Goal: Check status: Check status

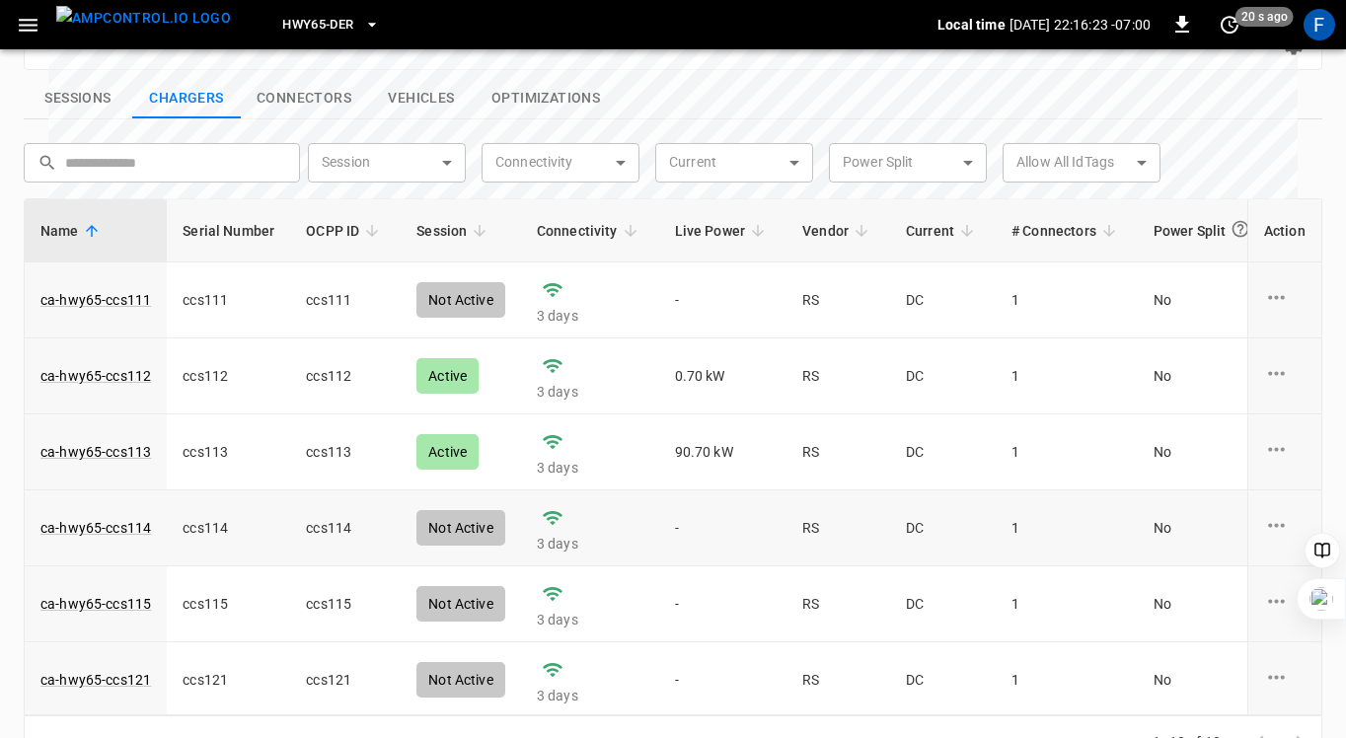
scroll to position [703, 0]
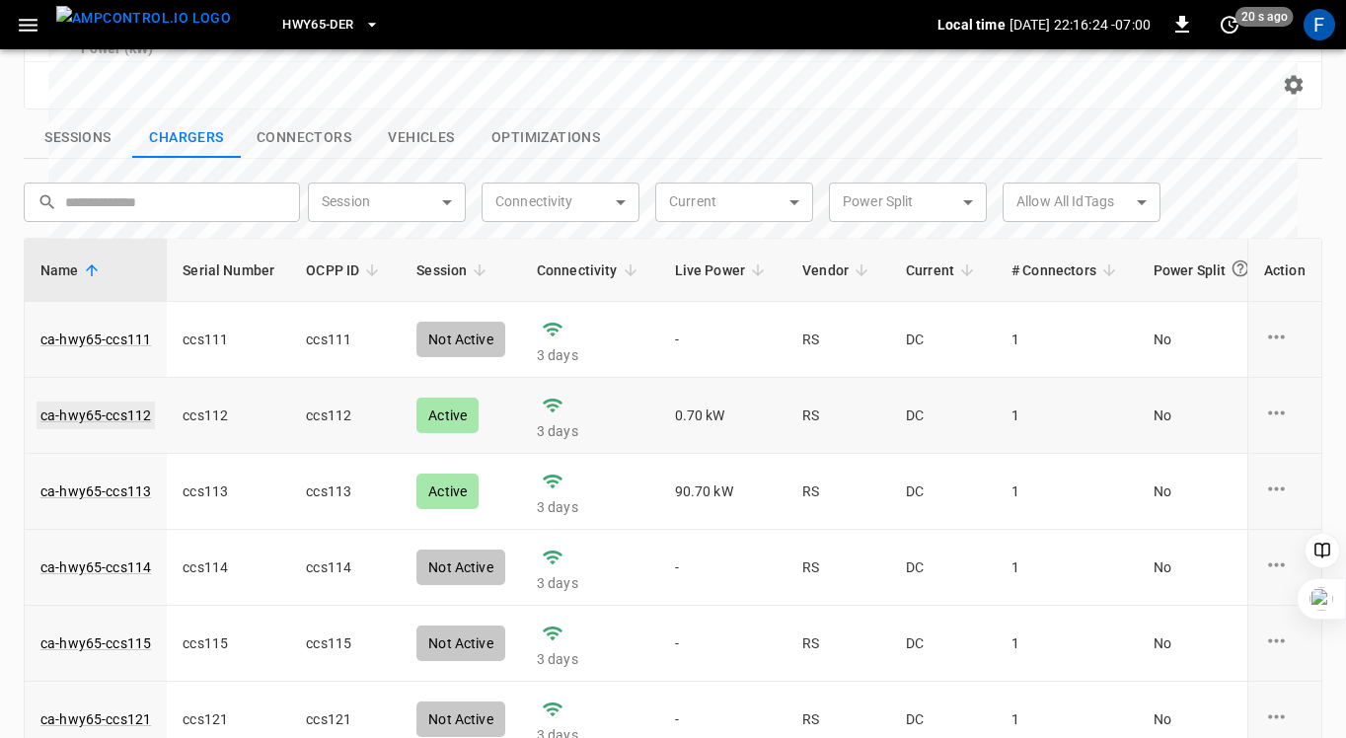
click at [130, 402] on link "ca-hwy65-ccs112" at bounding box center [96, 416] width 118 height 28
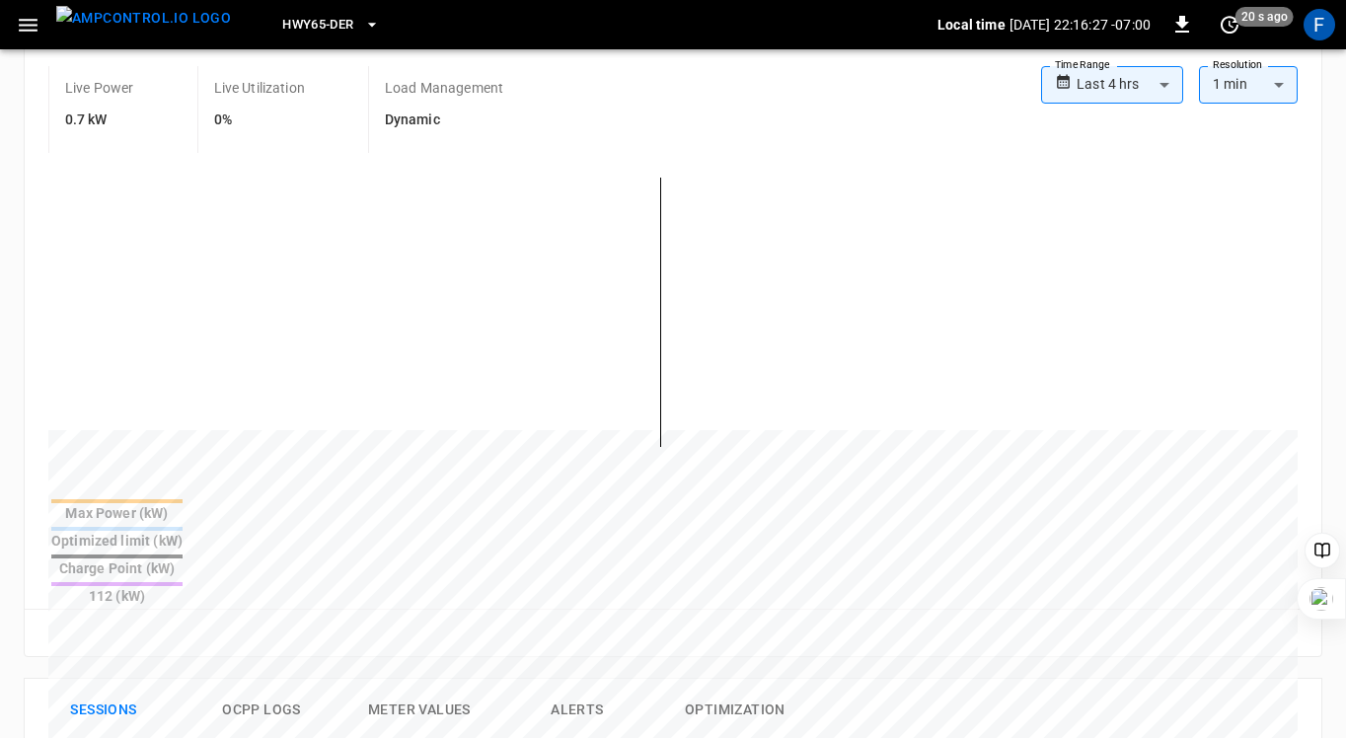
scroll to position [0, 0]
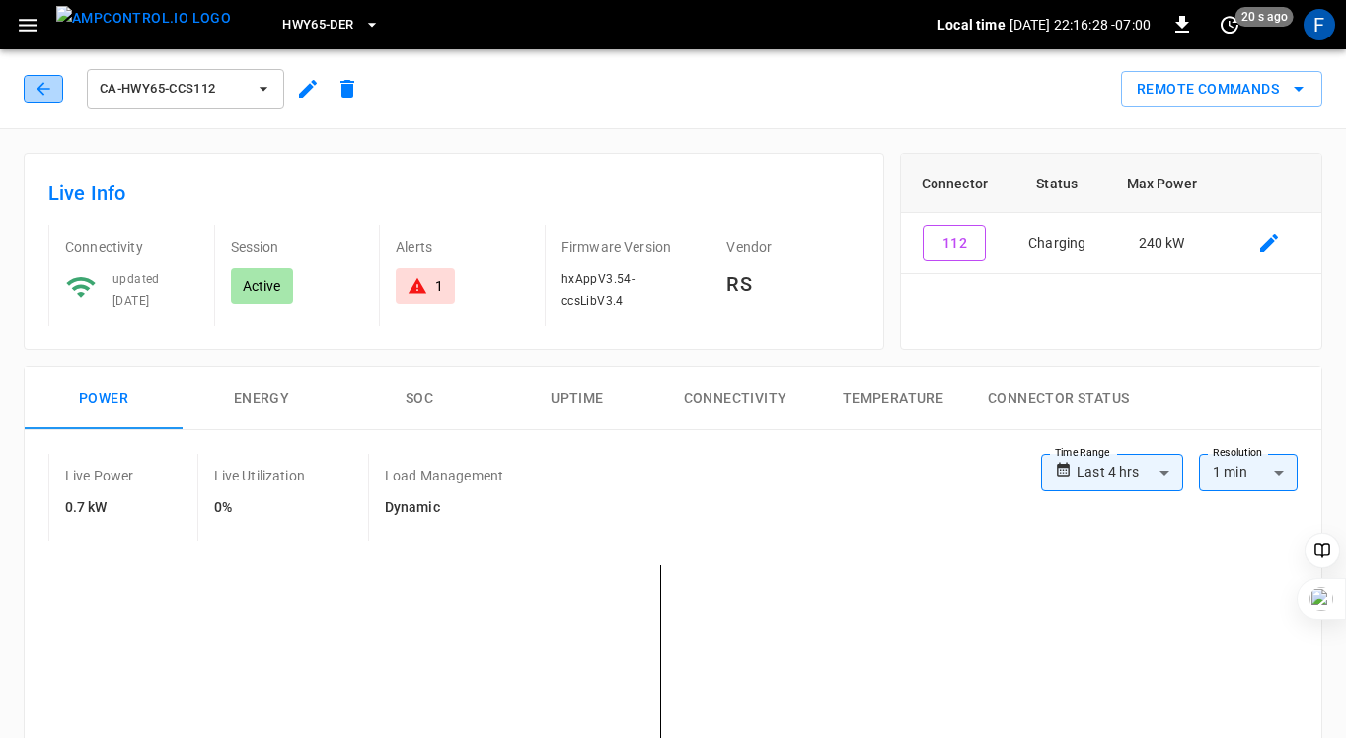
click at [45, 83] on icon "button" at bounding box center [44, 89] width 20 height 20
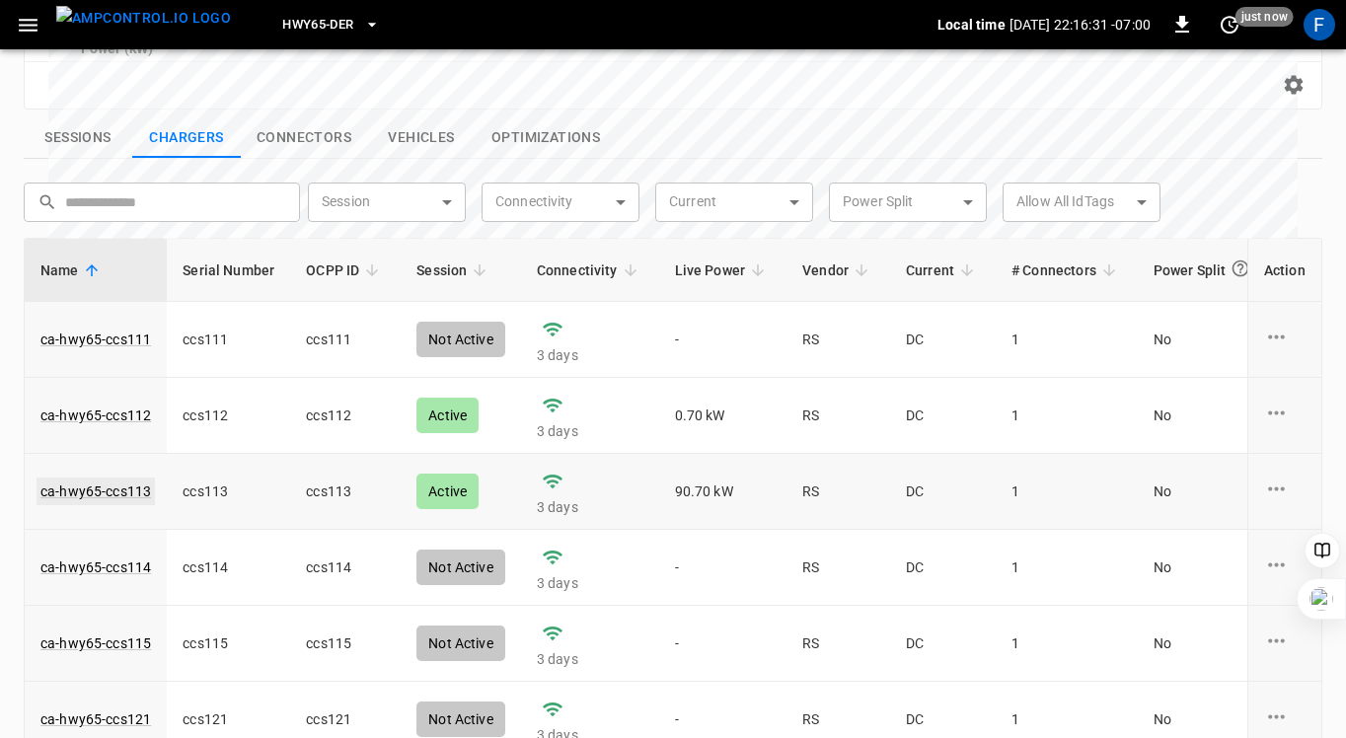
click at [119, 478] on link "ca-hwy65-ccs113" at bounding box center [96, 492] width 118 height 28
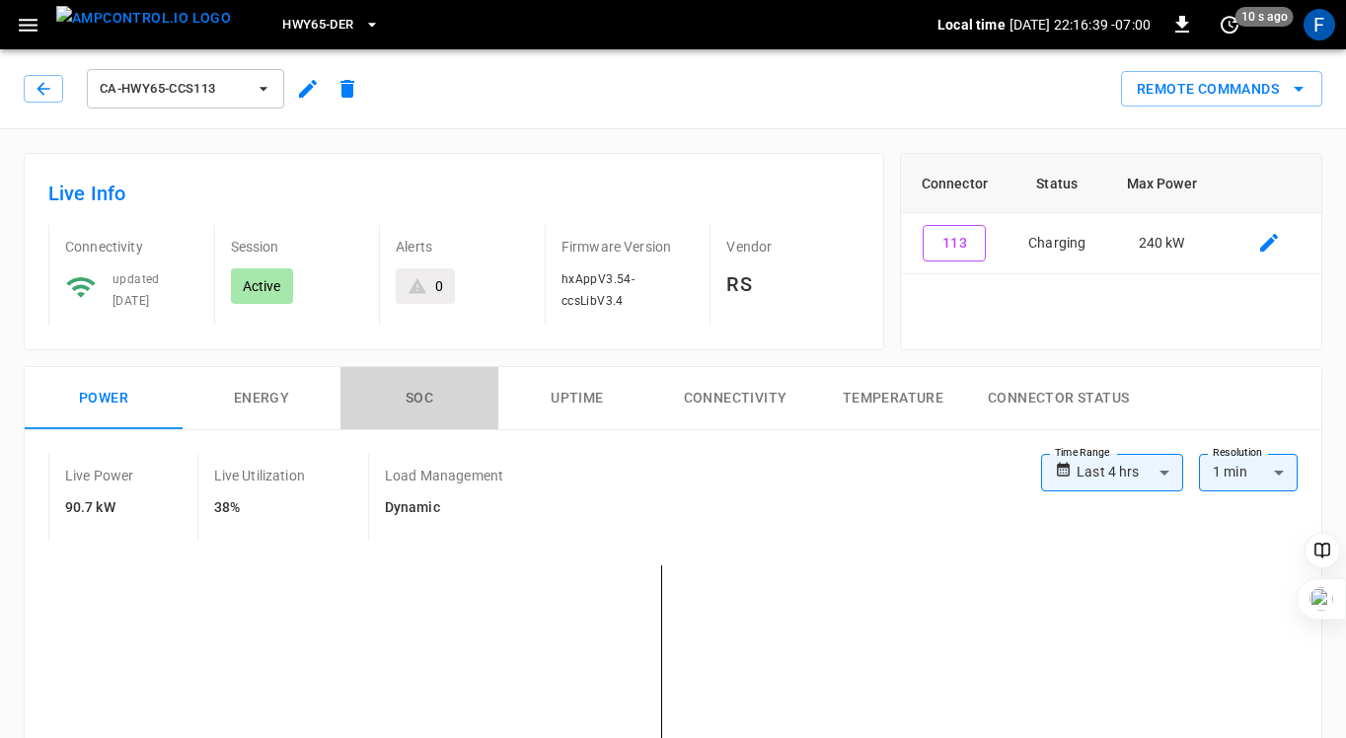
click at [402, 396] on button "SOC" at bounding box center [419, 398] width 158 height 63
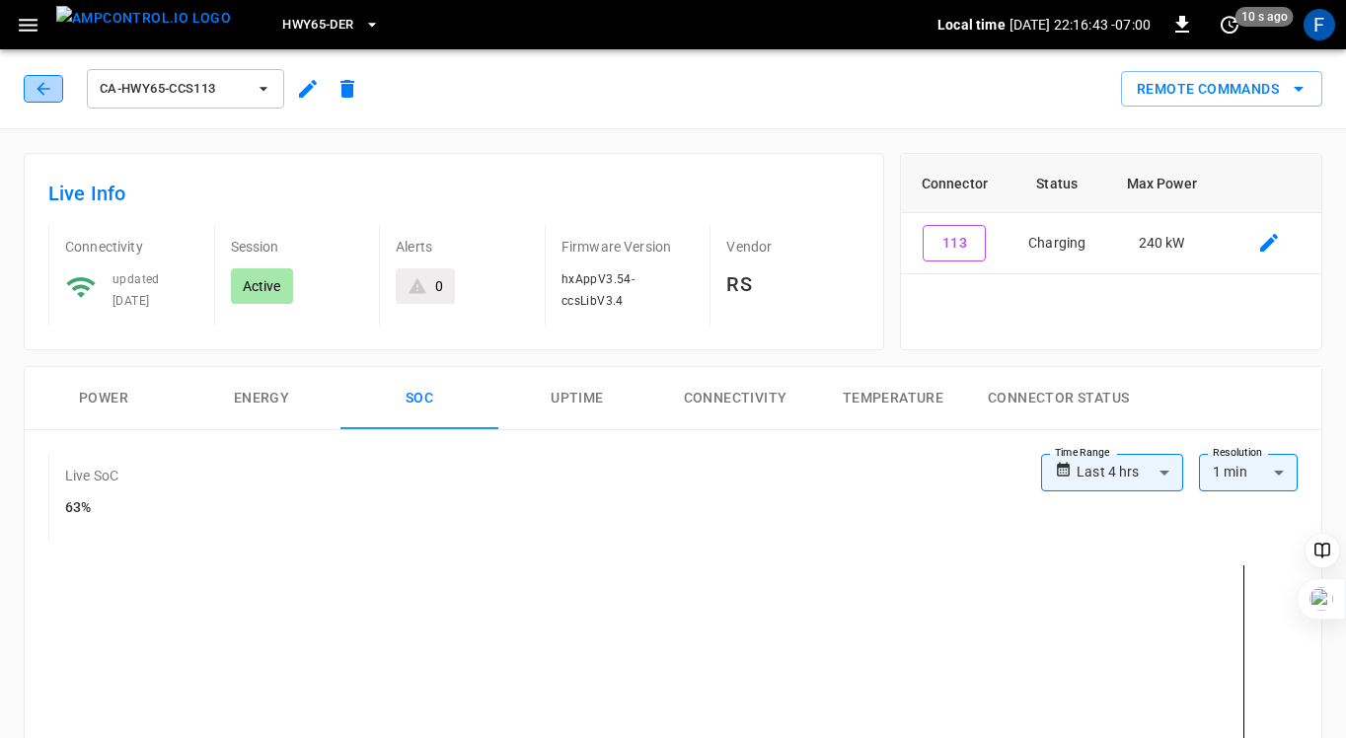
click at [36, 83] on icon "button" at bounding box center [44, 89] width 20 height 20
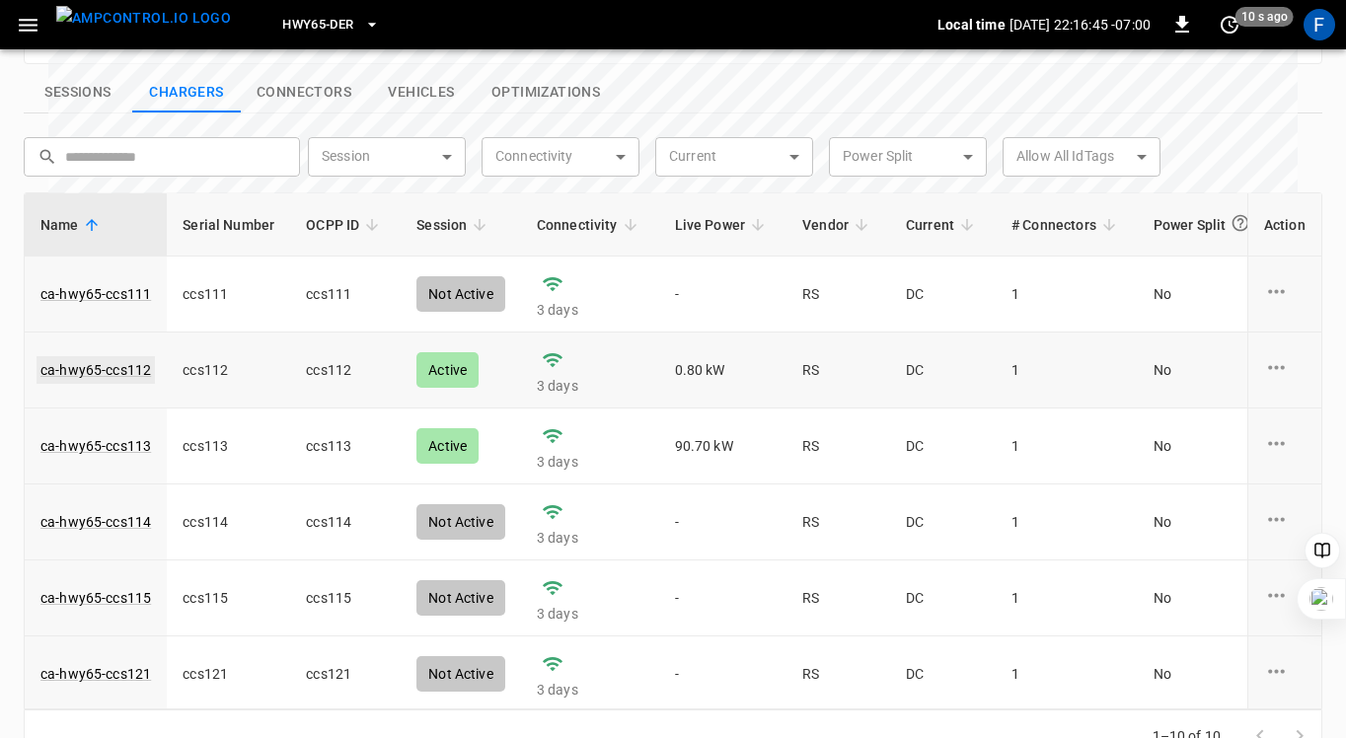
click at [62, 356] on link "ca-hwy65-ccs112" at bounding box center [96, 370] width 118 height 28
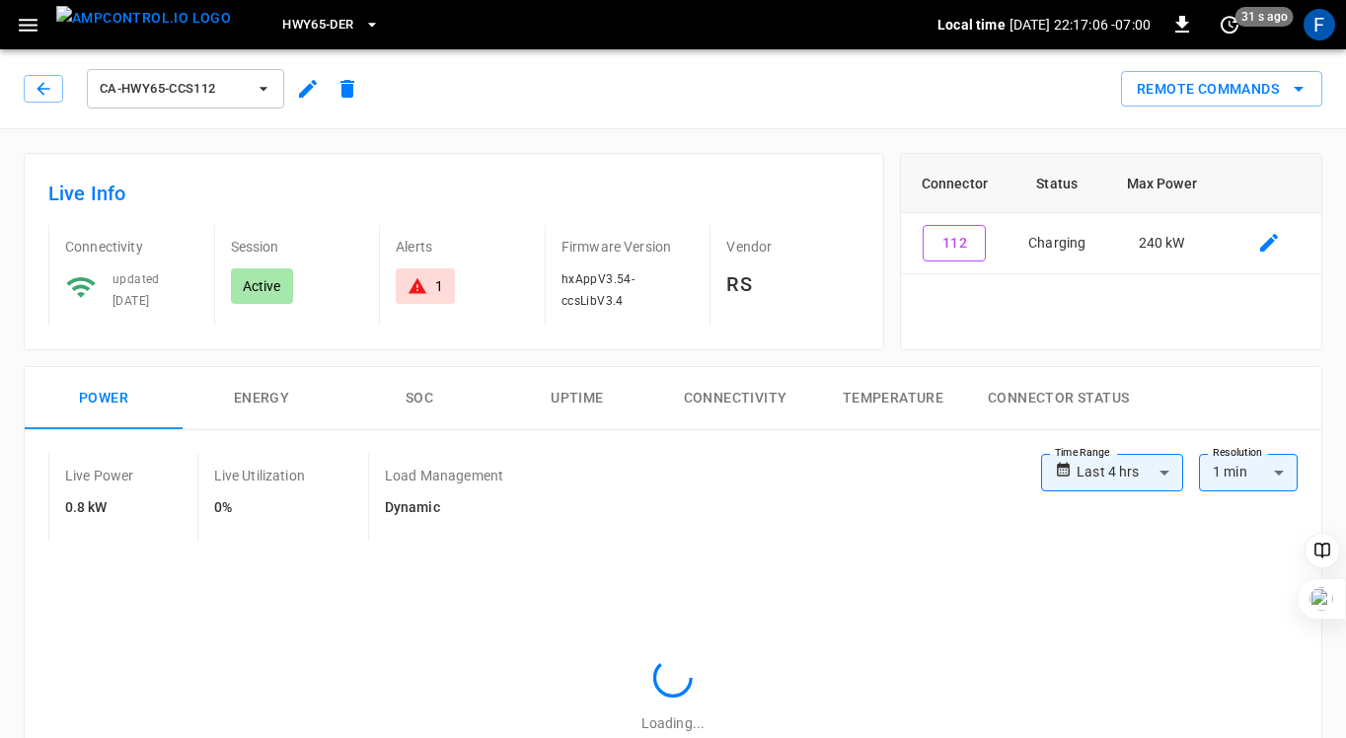
click at [432, 288] on div "1" at bounding box center [426, 286] width 36 height 20
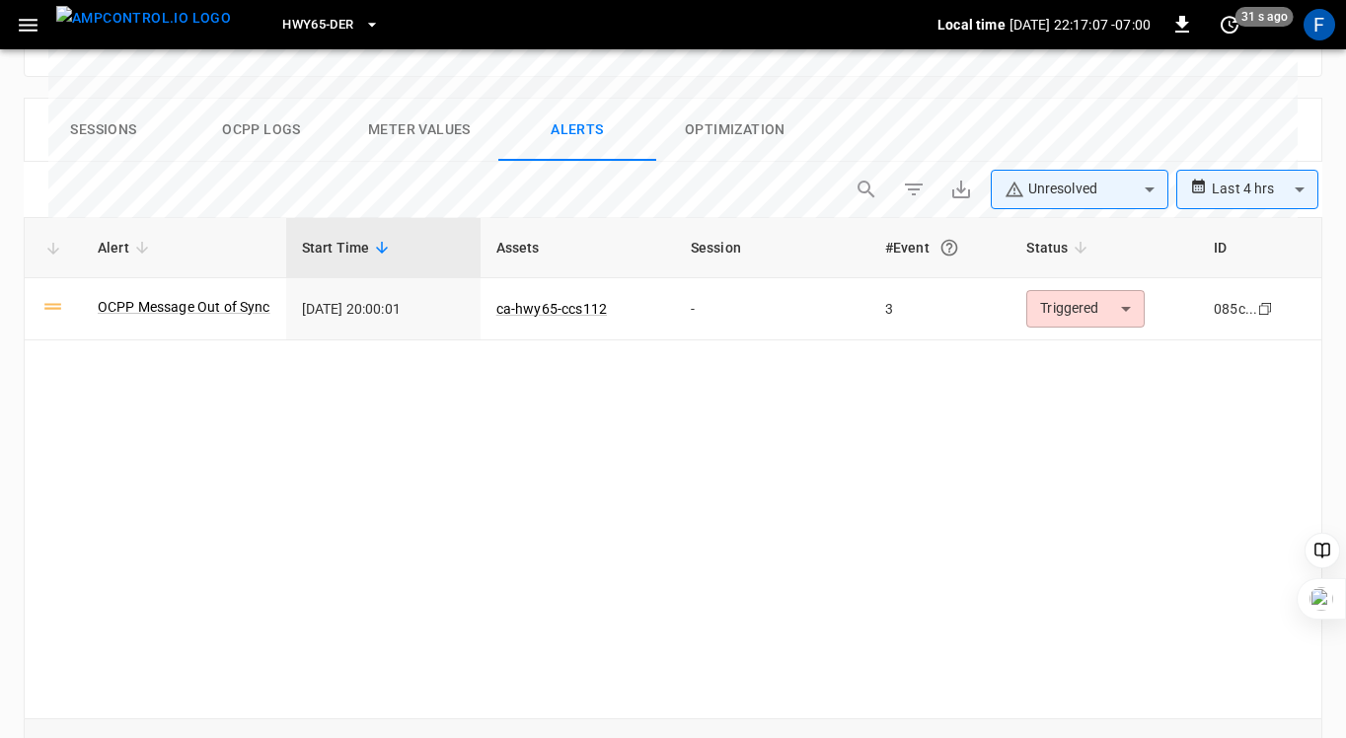
scroll to position [941, 0]
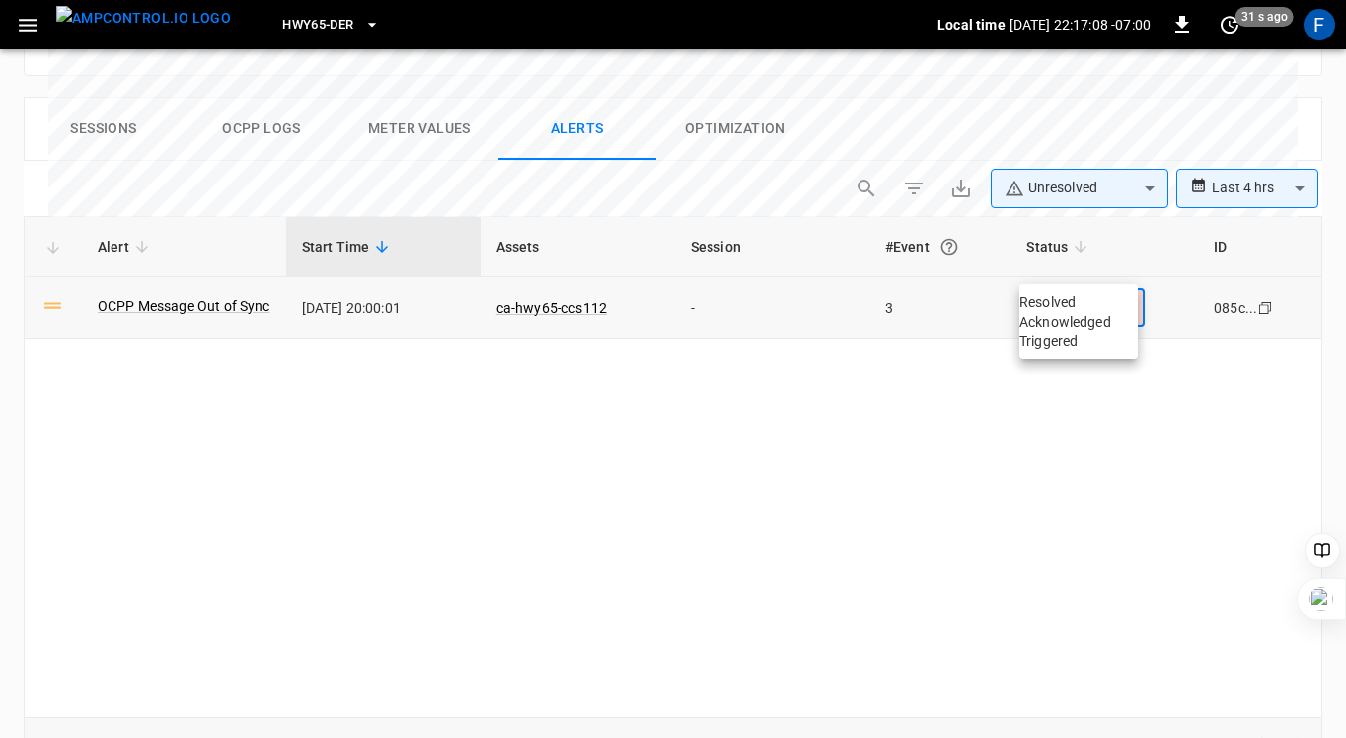
click at [1083, 332] on li "Acknowledged" at bounding box center [1078, 322] width 118 height 20
click at [690, 397] on div "Alert Start Time Assets Session #Event Status ID OCPP Message Out of Sync [DATE…" at bounding box center [673, 466] width 1299 height 501
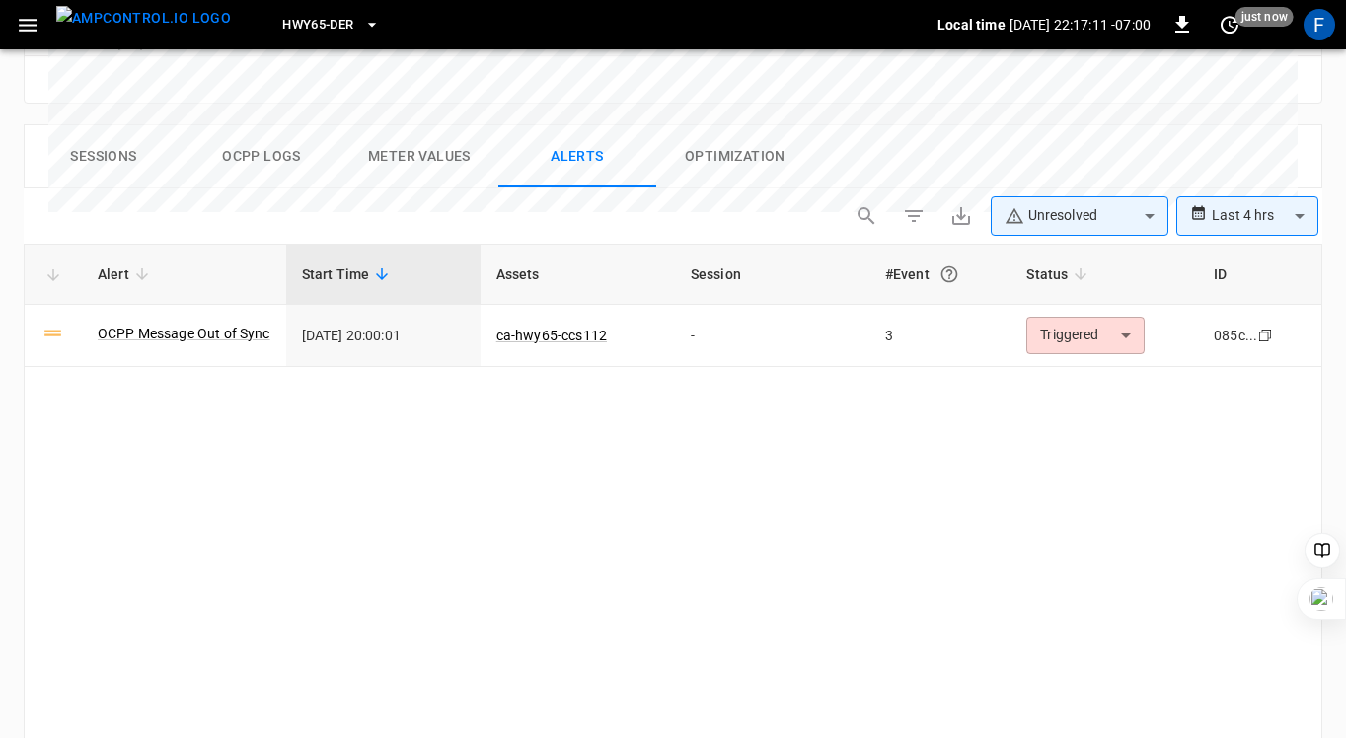
type input "**********"
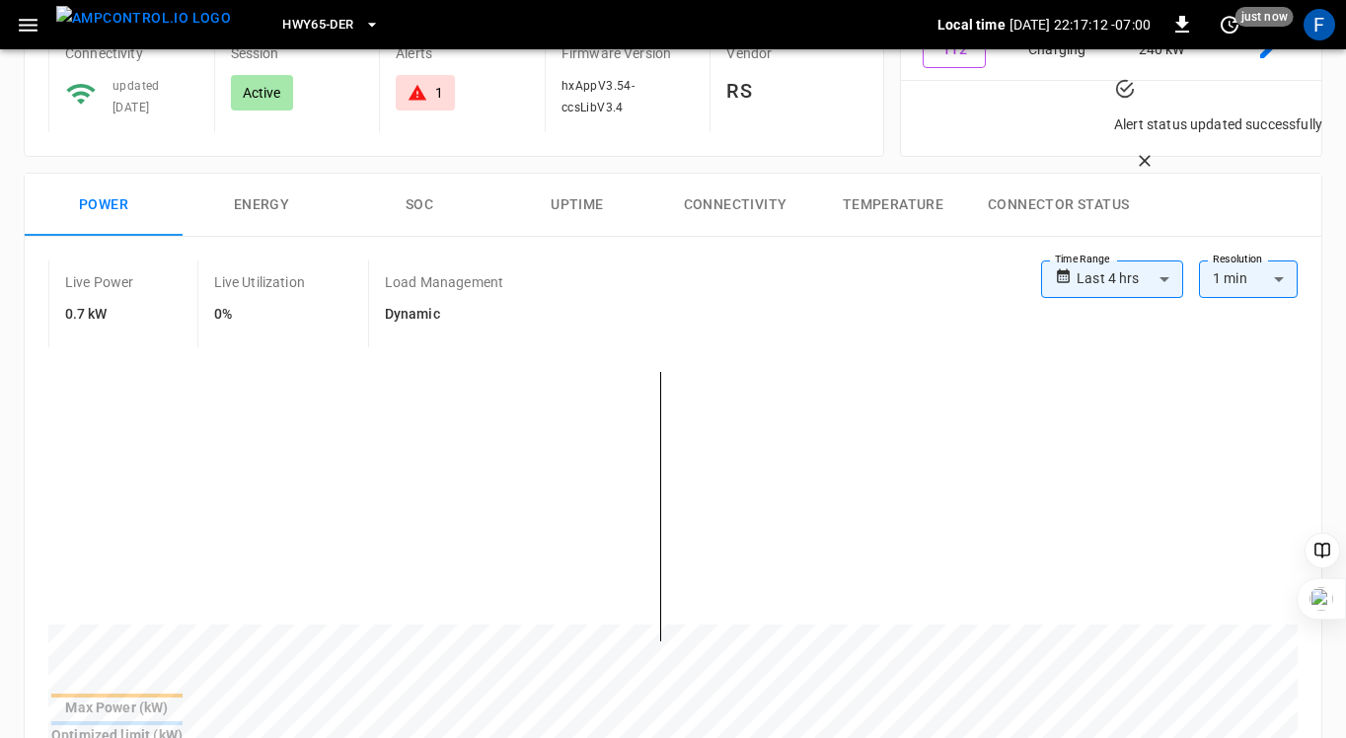
scroll to position [155, 0]
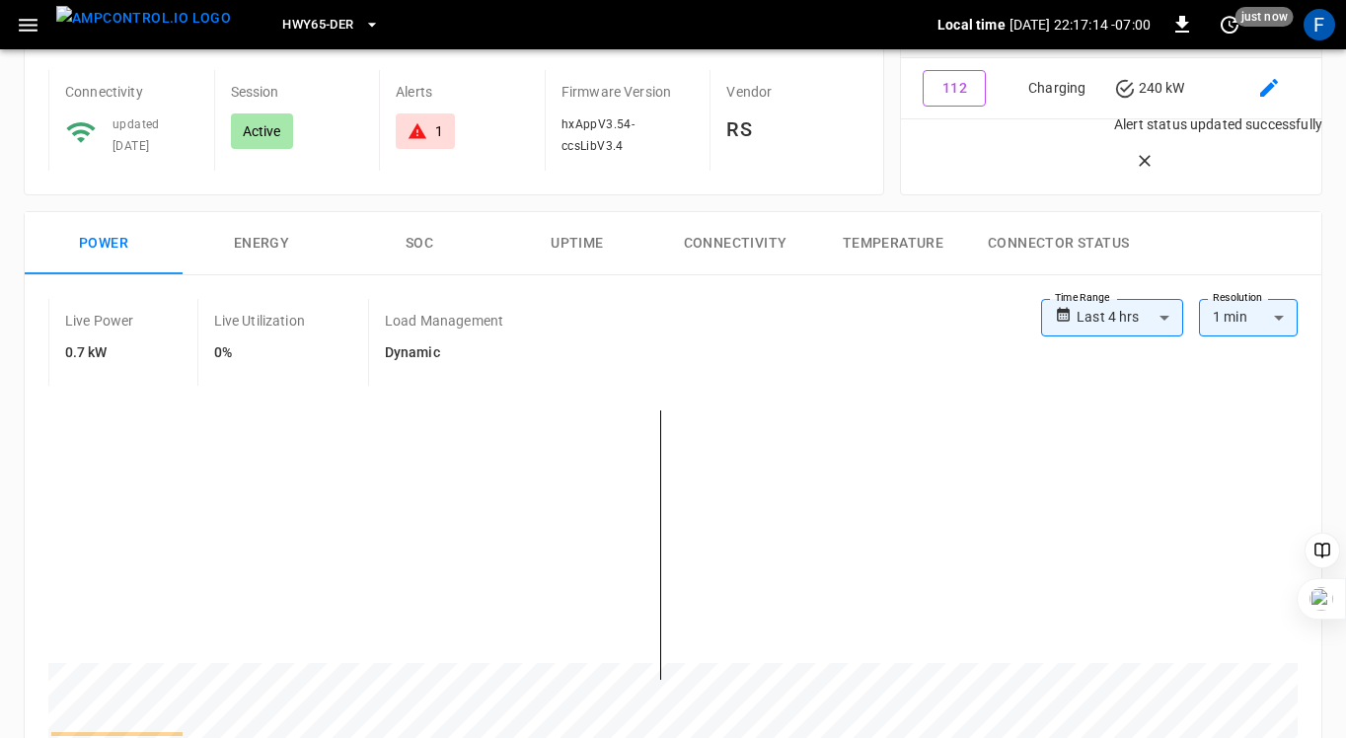
scroll to position [748, 0]
